Goal: Check status

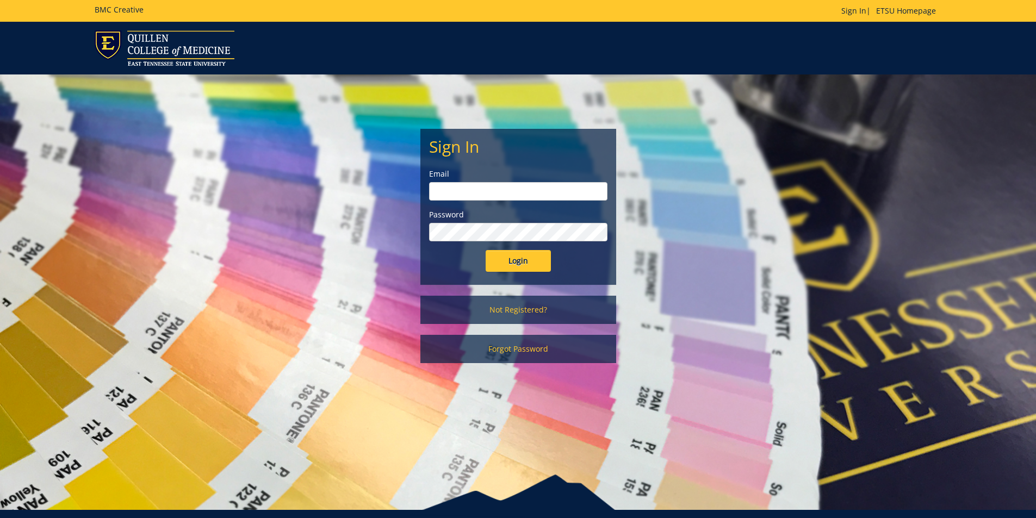
type input "[EMAIL_ADDRESS][DOMAIN_NAME]"
click at [512, 263] on input "Login" at bounding box center [518, 261] width 65 height 22
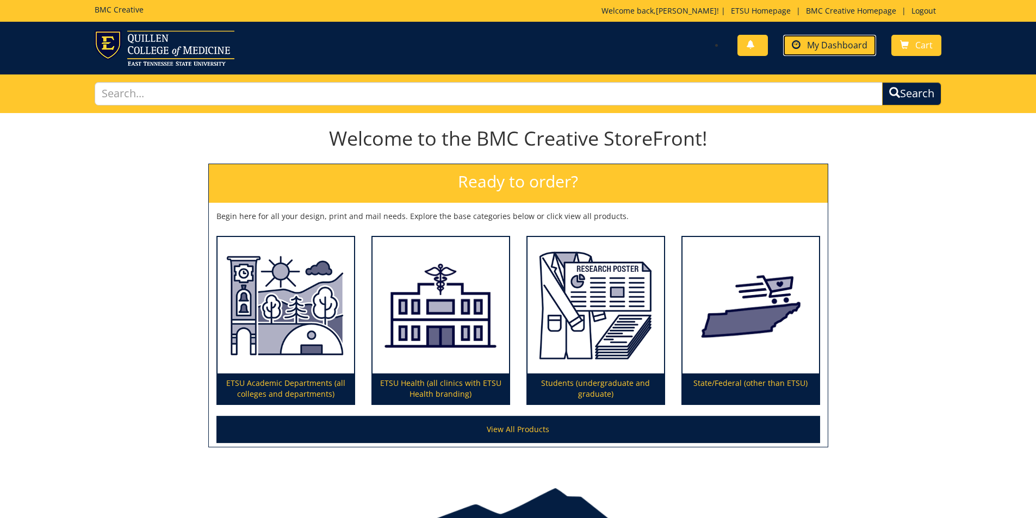
click at [814, 38] on link "My Dashboard" at bounding box center [829, 45] width 93 height 21
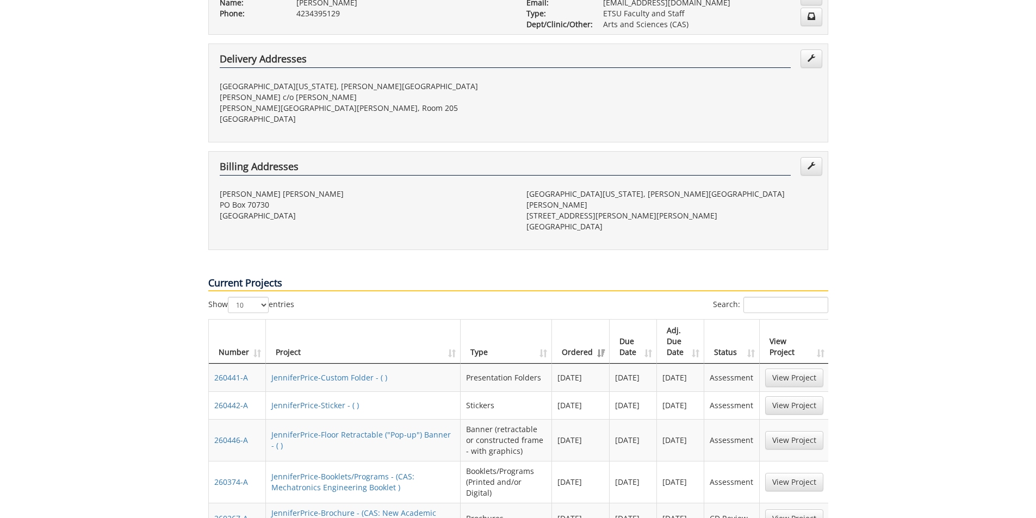
scroll to position [272, 0]
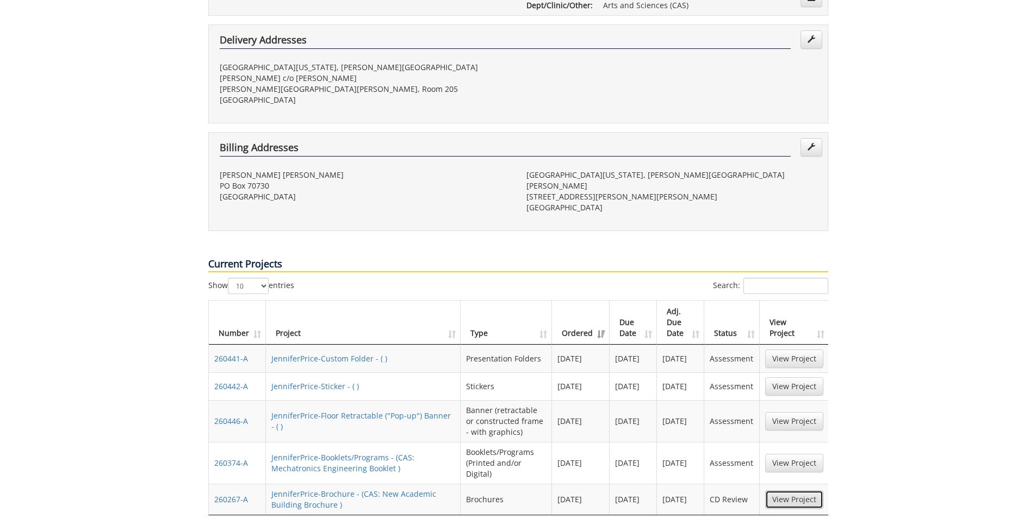
click at [807, 490] on link "View Project" at bounding box center [794, 499] width 58 height 18
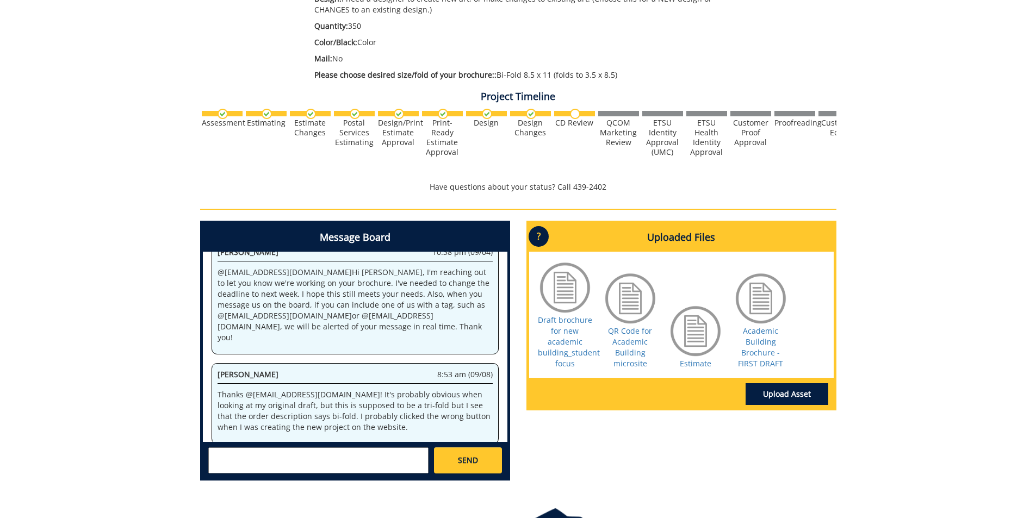
scroll to position [272, 0]
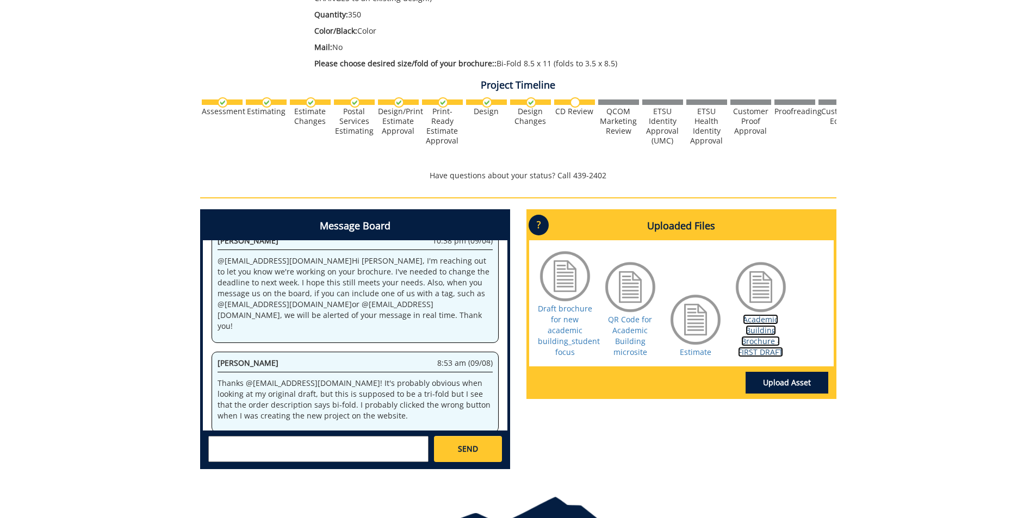
click at [759, 337] on link "Academic Building Brochure - FIRST DRAFT" at bounding box center [760, 335] width 45 height 43
